Goal: Transaction & Acquisition: Subscribe to service/newsletter

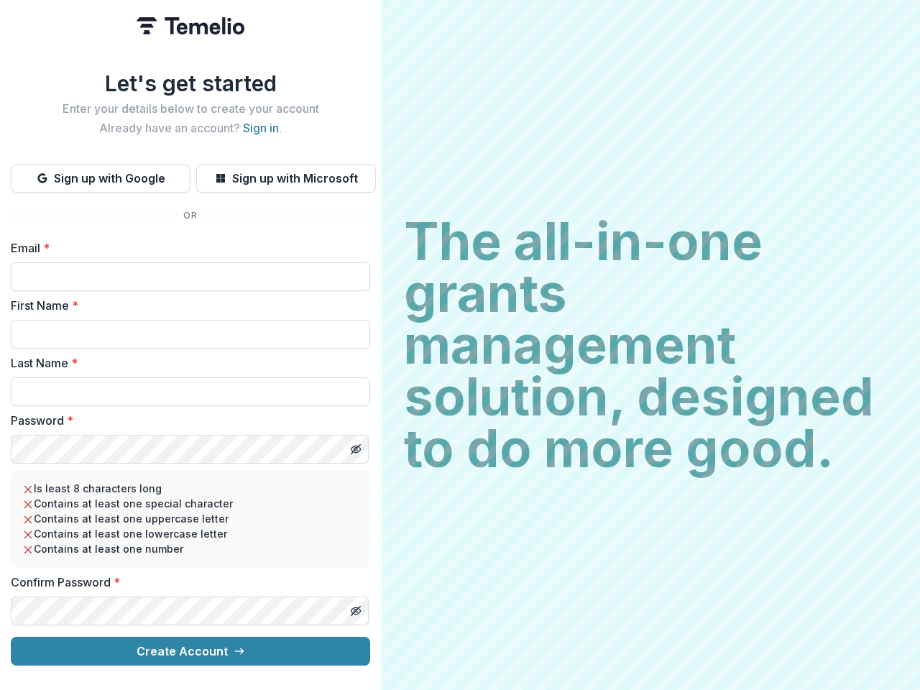
click at [460, 345] on h2 "The all-in-one grants management solution, designed to do more good." at bounding box center [650, 345] width 493 height 259
click at [101, 172] on button "Sign up with Google" at bounding box center [101, 178] width 180 height 29
click at [285, 172] on button "Sign up with Microsoft" at bounding box center [286, 178] width 180 height 29
click at [355, 445] on line "Toggle password visibility" at bounding box center [355, 449] width 9 height 9
click at [355, 607] on line "Toggle password visibility" at bounding box center [355, 611] width 9 height 9
